Goal: Task Accomplishment & Management: Use online tool/utility

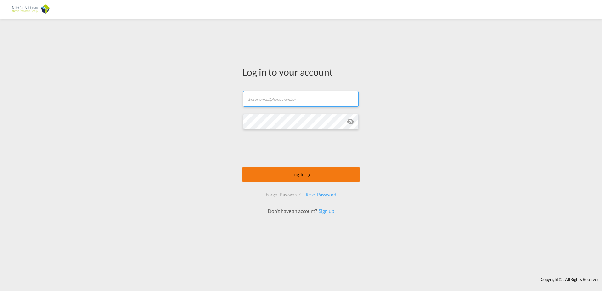
type input "[EMAIL_ADDRESS][DOMAIN_NAME]"
click at [293, 174] on button "Log In" at bounding box center [300, 174] width 117 height 16
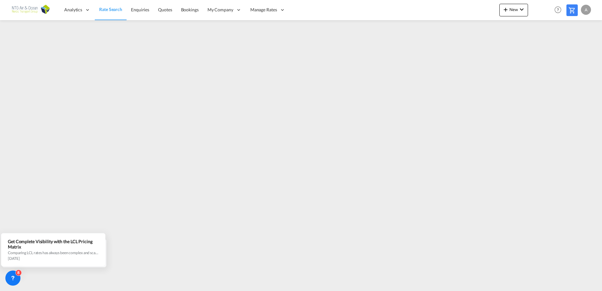
type input "[EMAIL_ADDRESS][DOMAIN_NAME]"
